Goal: Find specific page/section: Find specific page/section

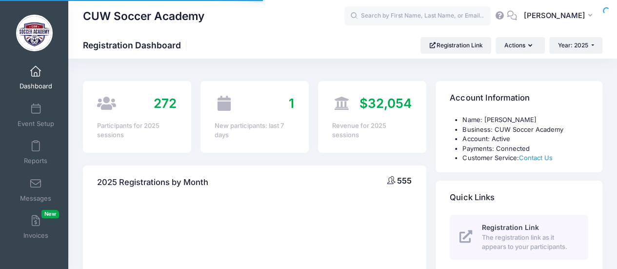
select select
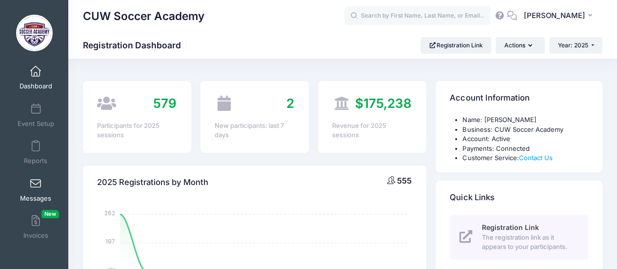
click at [36, 182] on span at bounding box center [36, 183] width 0 height 11
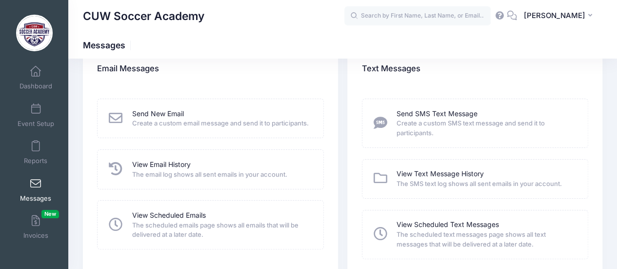
scroll to position [17, 0]
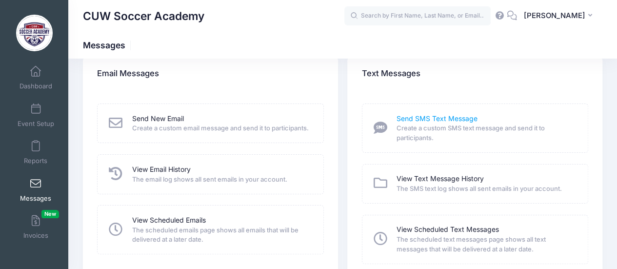
click at [442, 118] on link "Send SMS Text Message" at bounding box center [436, 119] width 81 height 10
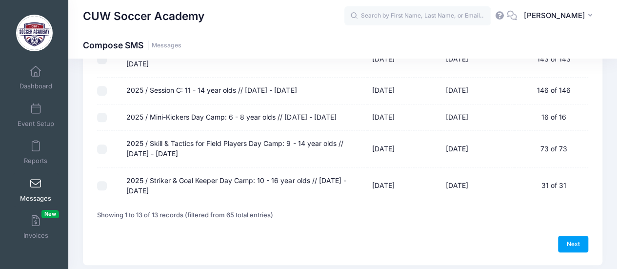
scroll to position [341, 0]
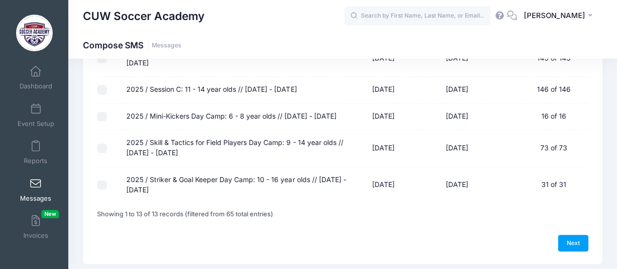
click at [101, 182] on input "2025 / Striker & Goal Keeper Day Camp: 10 - 16 year olds // [DATE] - [DATE]" at bounding box center [102, 185] width 10 height 10
checkbox input "true"
click at [577, 240] on link "Next" at bounding box center [573, 242] width 30 height 17
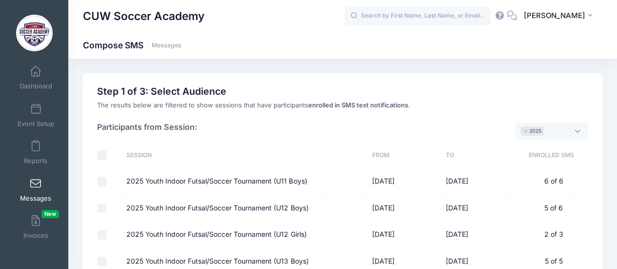
select select "50"
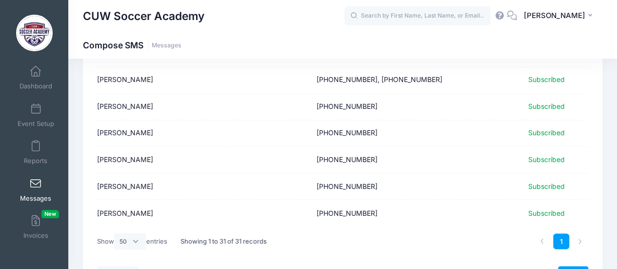
scroll to position [801, 0]
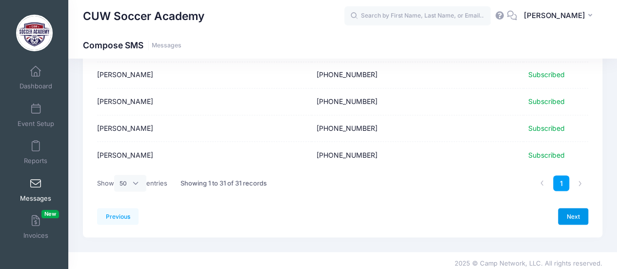
click at [571, 208] on link "Next" at bounding box center [573, 216] width 30 height 17
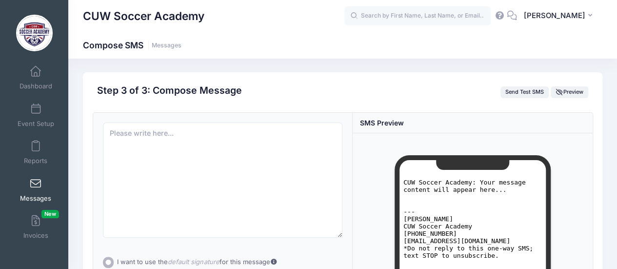
scroll to position [0, 0]
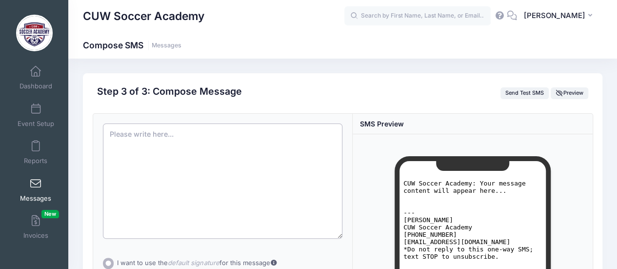
click at [200, 134] on textarea at bounding box center [223, 180] width 240 height 115
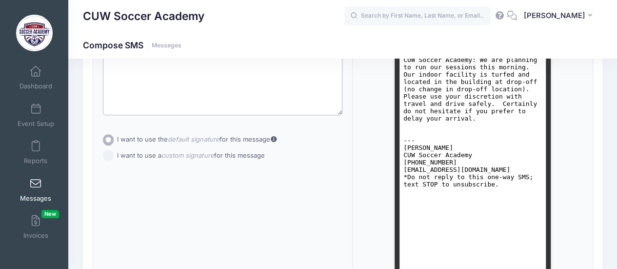
scroll to position [125, 0]
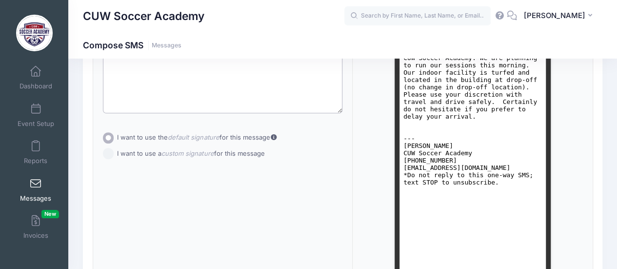
type textarea "We are planning to run our sessions this morning. Our indoor facility is turfed…"
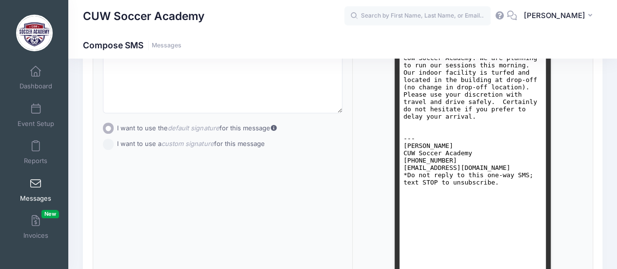
click at [108, 138] on div "I want to use the default signature for this message I want to use a custom sig…" at bounding box center [223, 135] width 240 height 27
click at [108, 145] on input "I want to use a custom signature for this message" at bounding box center [108, 143] width 11 height 11
radio input "true"
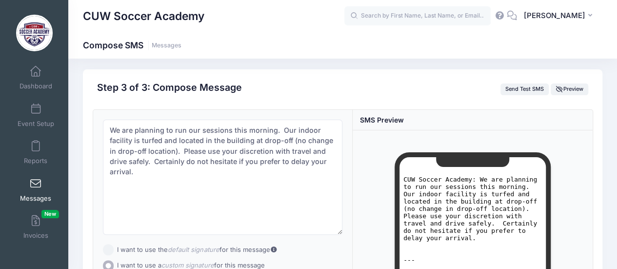
scroll to position [1, 0]
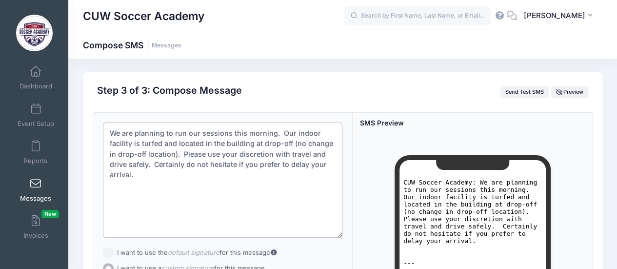
click at [271, 133] on textarea "We are planning to run our sessions this morning. Our indoor facility is turfed…" at bounding box center [223, 179] width 240 height 115
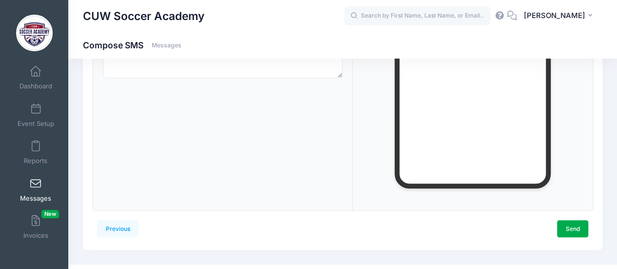
scroll to position [261, 0]
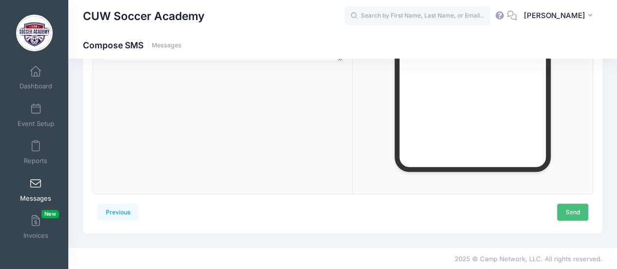
type textarea "We are planning to run our sessions this morning at our normal times. Our indoo…"
click at [568, 212] on link "Send" at bounding box center [572, 211] width 31 height 17
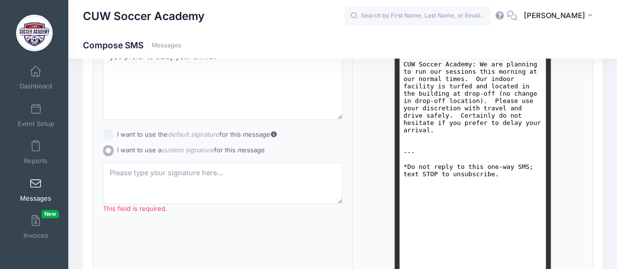
scroll to position [124, 0]
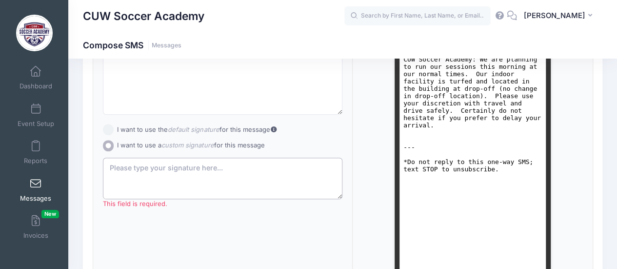
click at [205, 168] on textarea "This field is required." at bounding box center [223, 178] width 240 height 42
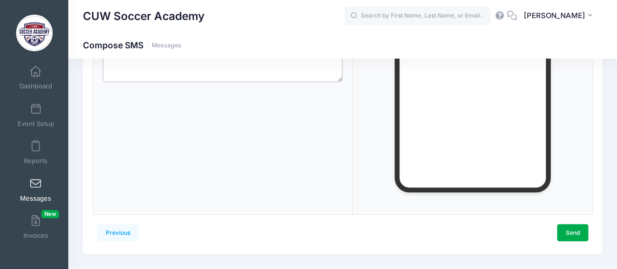
scroll to position [261, 0]
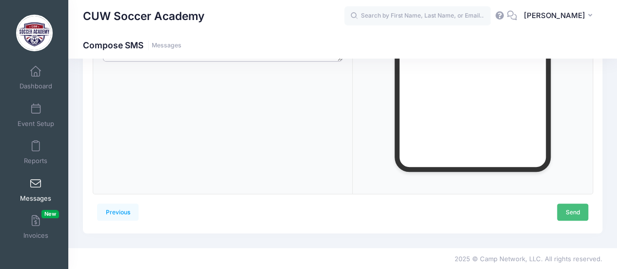
type textarea "Coach Ryan"
click at [566, 211] on link "Send" at bounding box center [572, 211] width 31 height 17
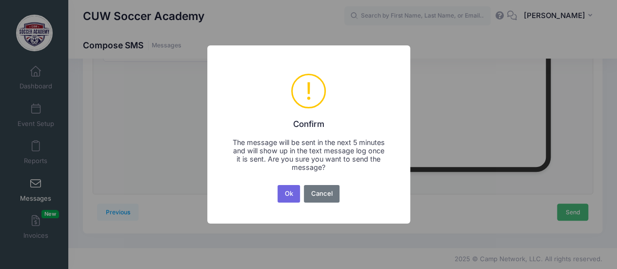
scroll to position [0, 0]
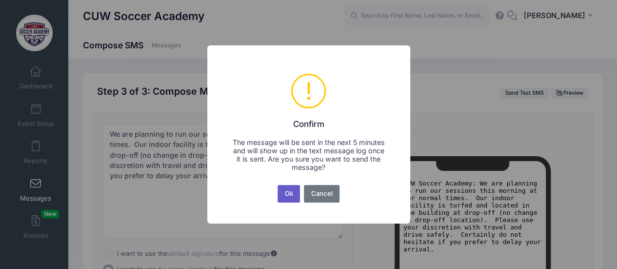
click at [287, 196] on button "Ok" at bounding box center [288, 194] width 22 height 18
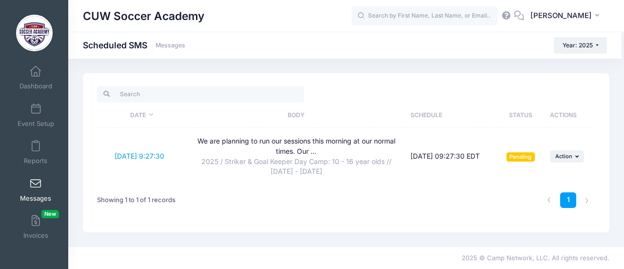
click at [36, 183] on span at bounding box center [36, 183] width 0 height 11
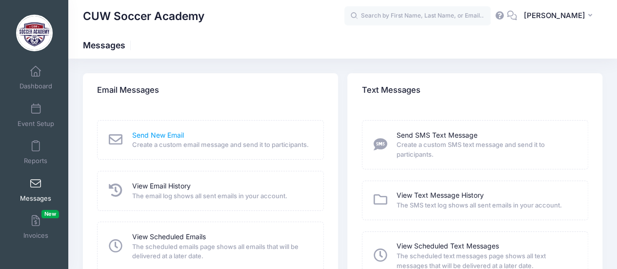
click at [161, 134] on link "Send New Email" at bounding box center [158, 135] width 52 height 10
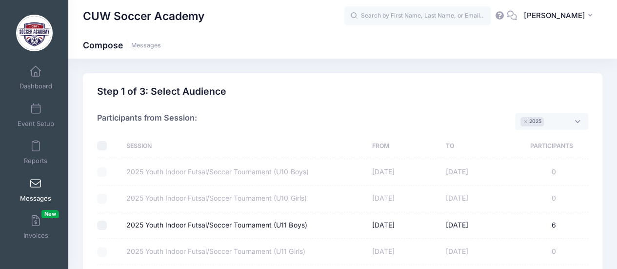
drag, startPoint x: 91, startPoint y: 146, endPoint x: 149, endPoint y: -24, distance: 179.9
click at [149, 0] on html "Processing Request Please wait... Processing Request Please wait... Processing …" at bounding box center [308, 134] width 617 height 269
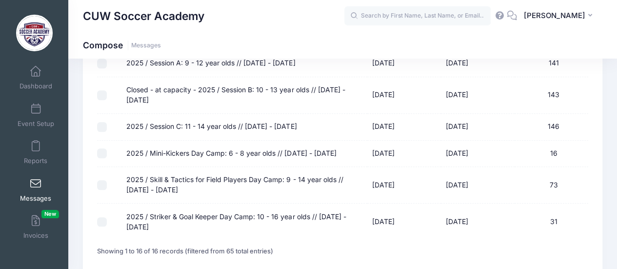
scroll to position [440, 0]
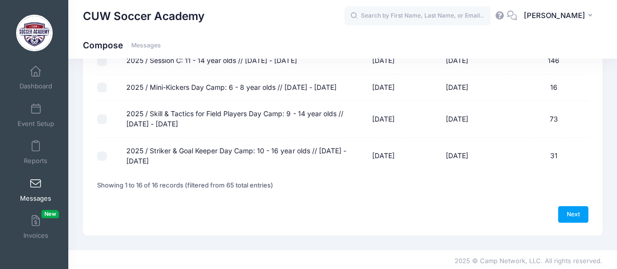
click at [103, 156] on input "2025 / Striker & Goal Keeper Day Camp: 10 - 16 year olds // Aug 8 - Aug 10" at bounding box center [102, 156] width 10 height 10
checkbox input "true"
click at [573, 213] on link "Next" at bounding box center [573, 214] width 30 height 17
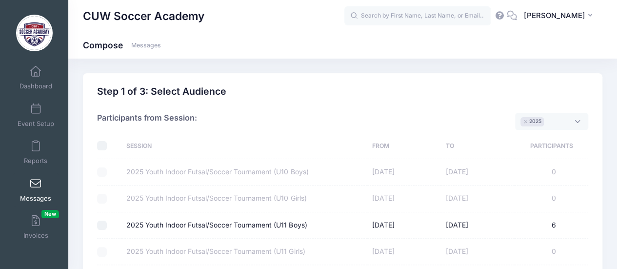
select select "50"
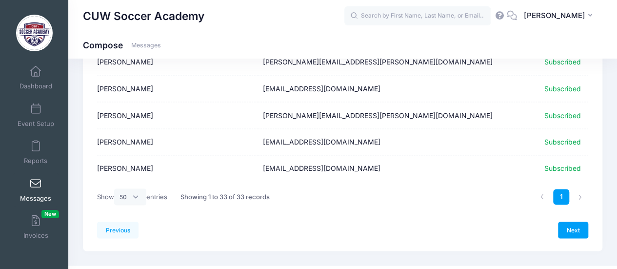
scroll to position [853, 0]
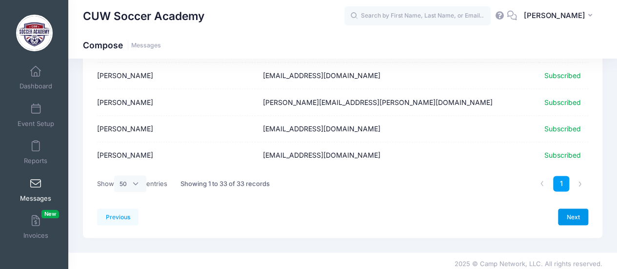
click at [571, 213] on link "Next" at bounding box center [573, 216] width 30 height 17
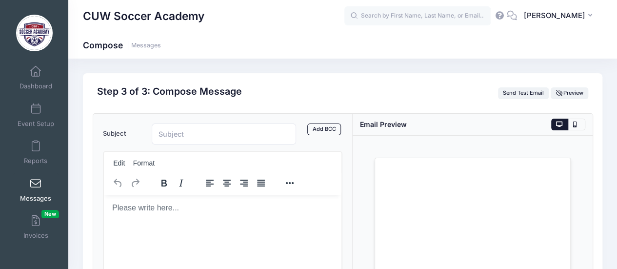
scroll to position [0, 0]
click at [244, 136] on input "Subject" at bounding box center [224, 133] width 145 height 21
type input "Sessions still on today"
click at [173, 205] on body "Rich Text Area. Press ALT-0 for help." at bounding box center [222, 207] width 222 height 11
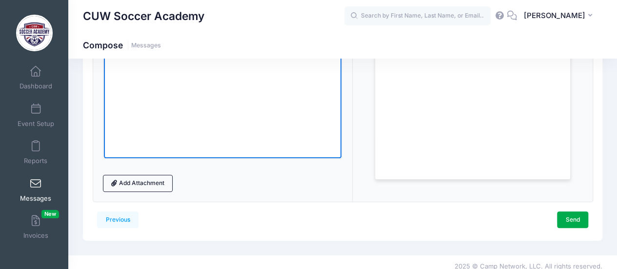
scroll to position [243, 0]
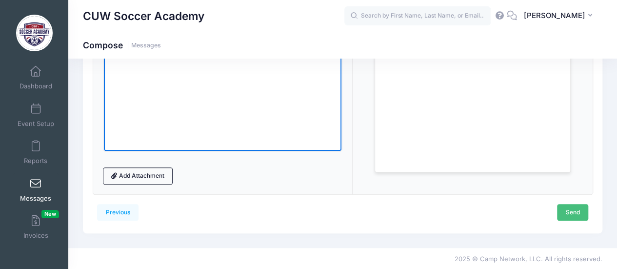
click at [576, 211] on link "Send" at bounding box center [572, 212] width 31 height 17
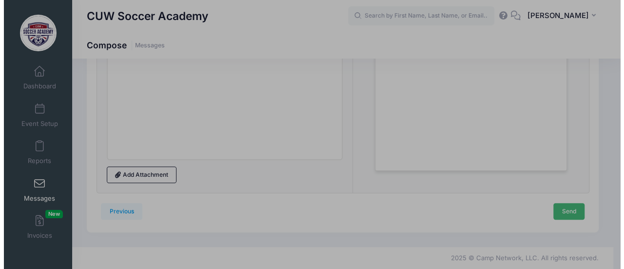
scroll to position [0, 0]
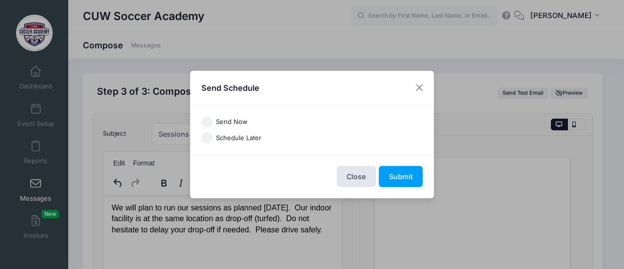
click at [207, 124] on input "Send Now" at bounding box center [206, 122] width 11 height 11
radio input "true"
click at [411, 180] on button "Submit" at bounding box center [401, 176] width 44 height 21
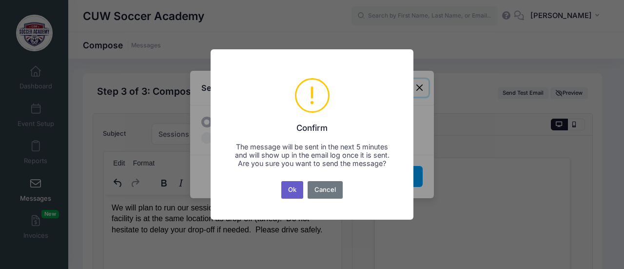
click at [298, 189] on button "Ok" at bounding box center [292, 190] width 22 height 18
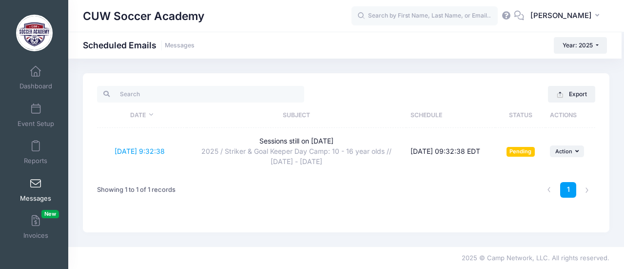
click at [36, 180] on span at bounding box center [36, 183] width 0 height 11
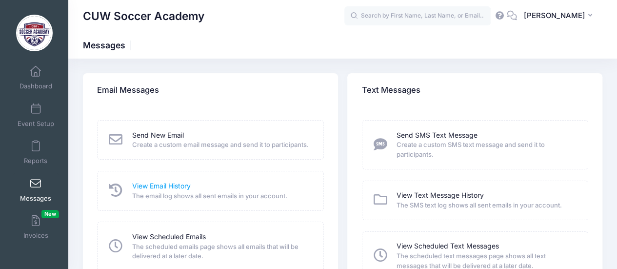
click at [172, 191] on link "View Email History" at bounding box center [161, 186] width 59 height 10
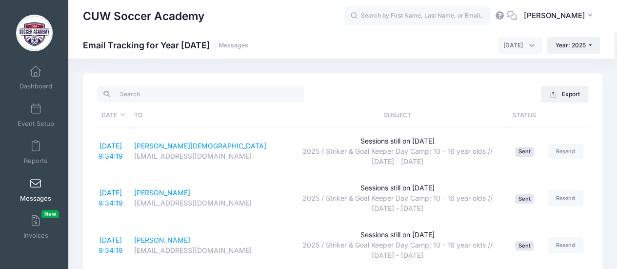
click at [36, 182] on span at bounding box center [36, 183] width 0 height 11
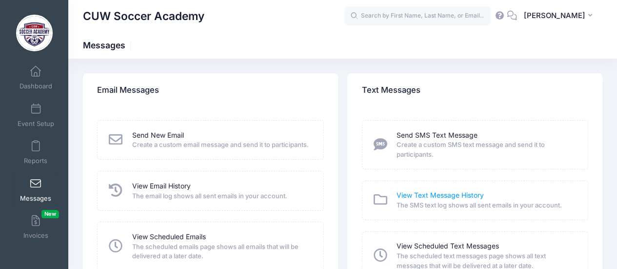
click at [424, 193] on link "View Text Message History" at bounding box center [439, 195] width 87 height 10
